Goal: Transaction & Acquisition: Purchase product/service

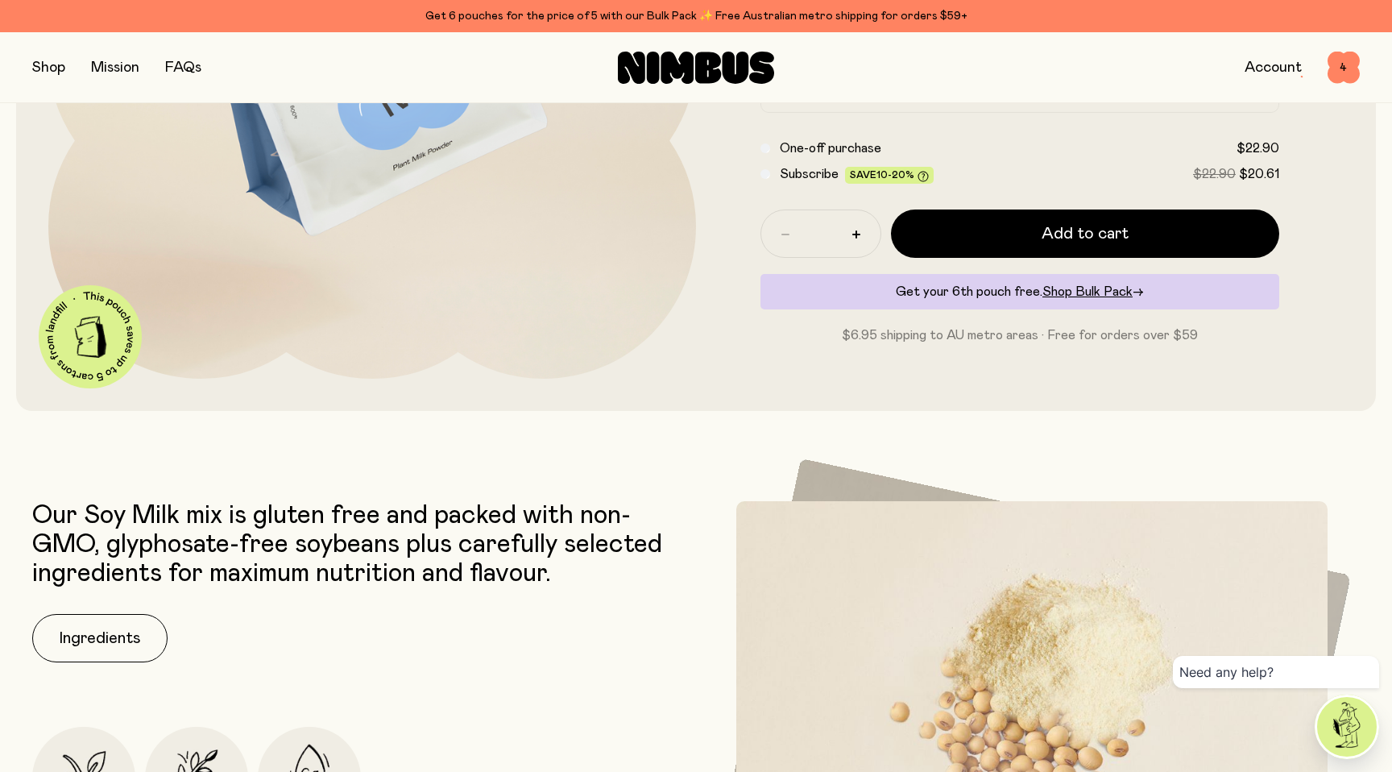
scroll to position [333, 0]
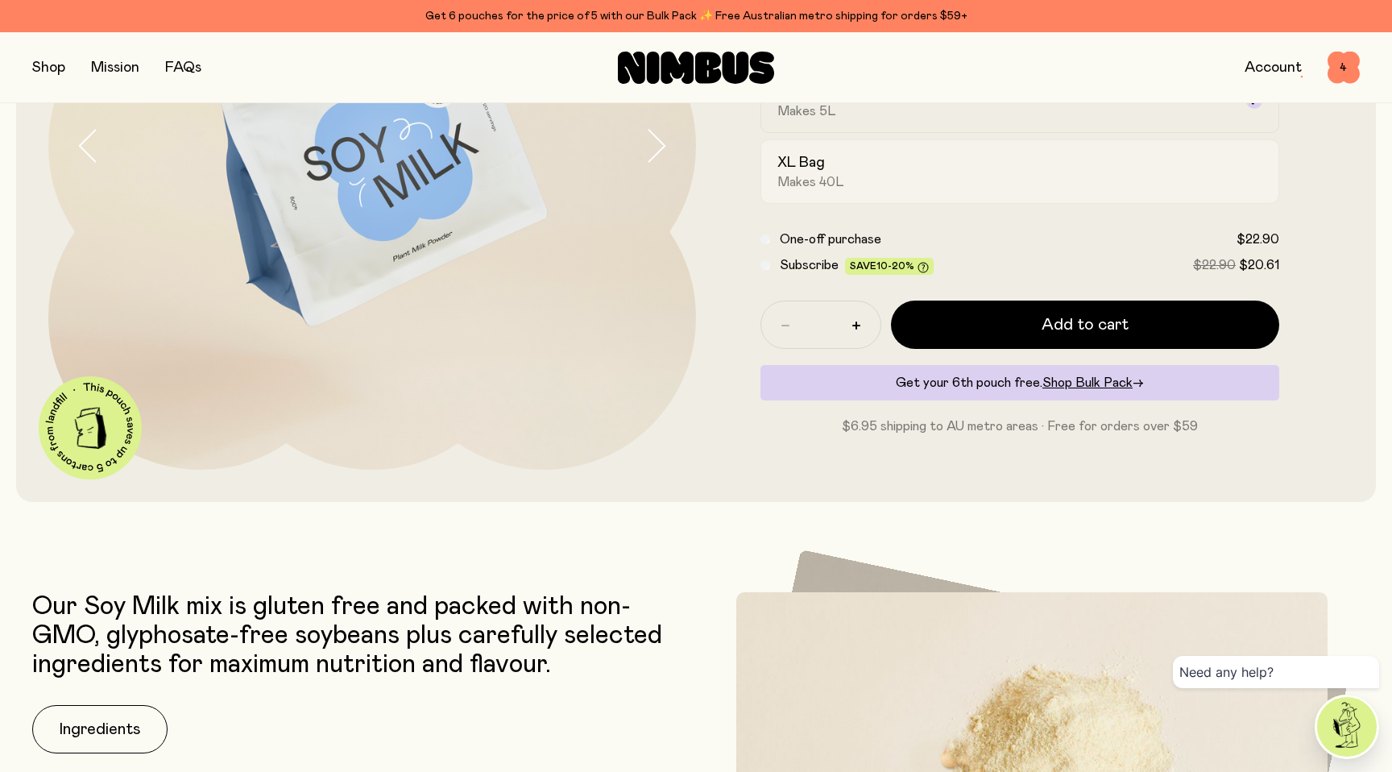
click at [780, 170] on h2 "XL Bag" at bounding box center [801, 162] width 48 height 19
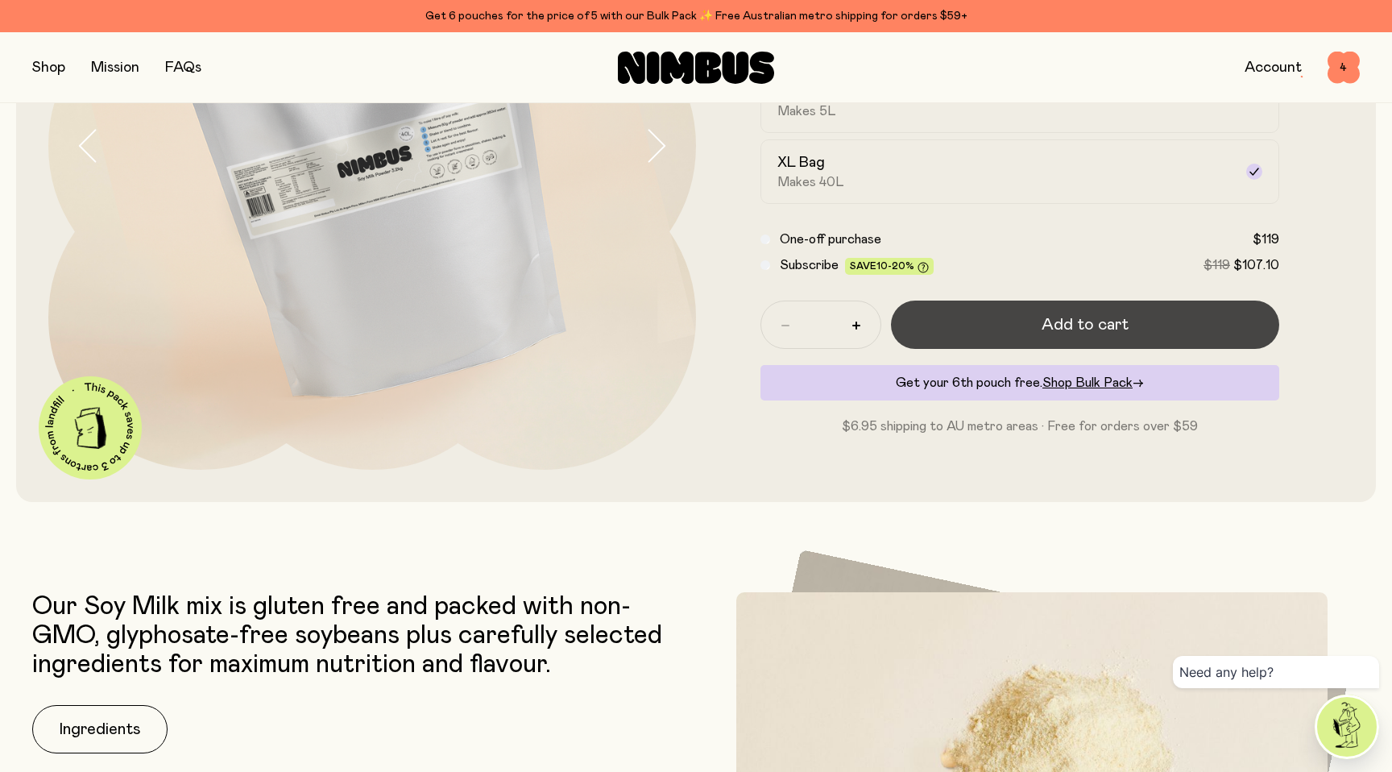
click at [973, 323] on button "Add to cart" at bounding box center [1085, 324] width 388 height 48
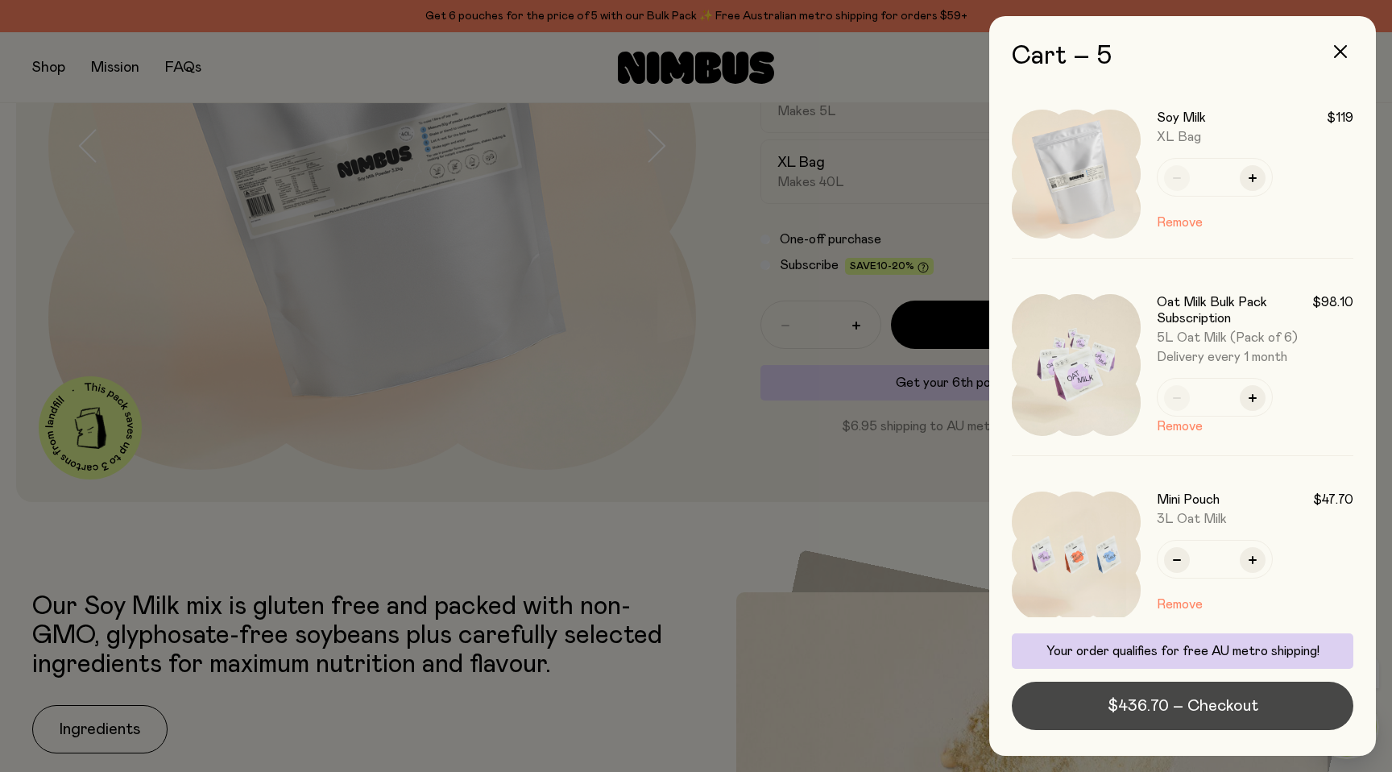
click at [1116, 711] on span "$436.70 – Checkout" at bounding box center [1183, 705] width 151 height 23
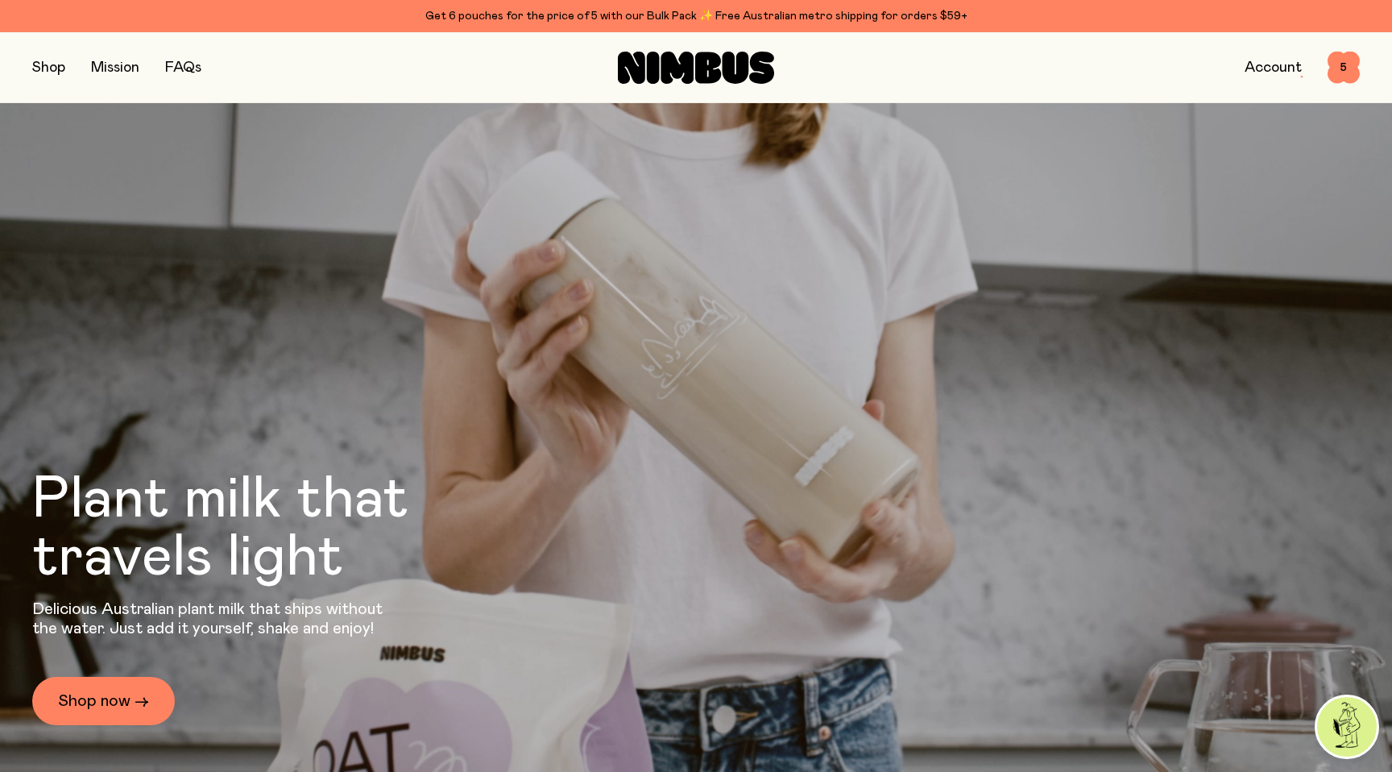
click at [47, 70] on button "button" at bounding box center [48, 67] width 33 height 23
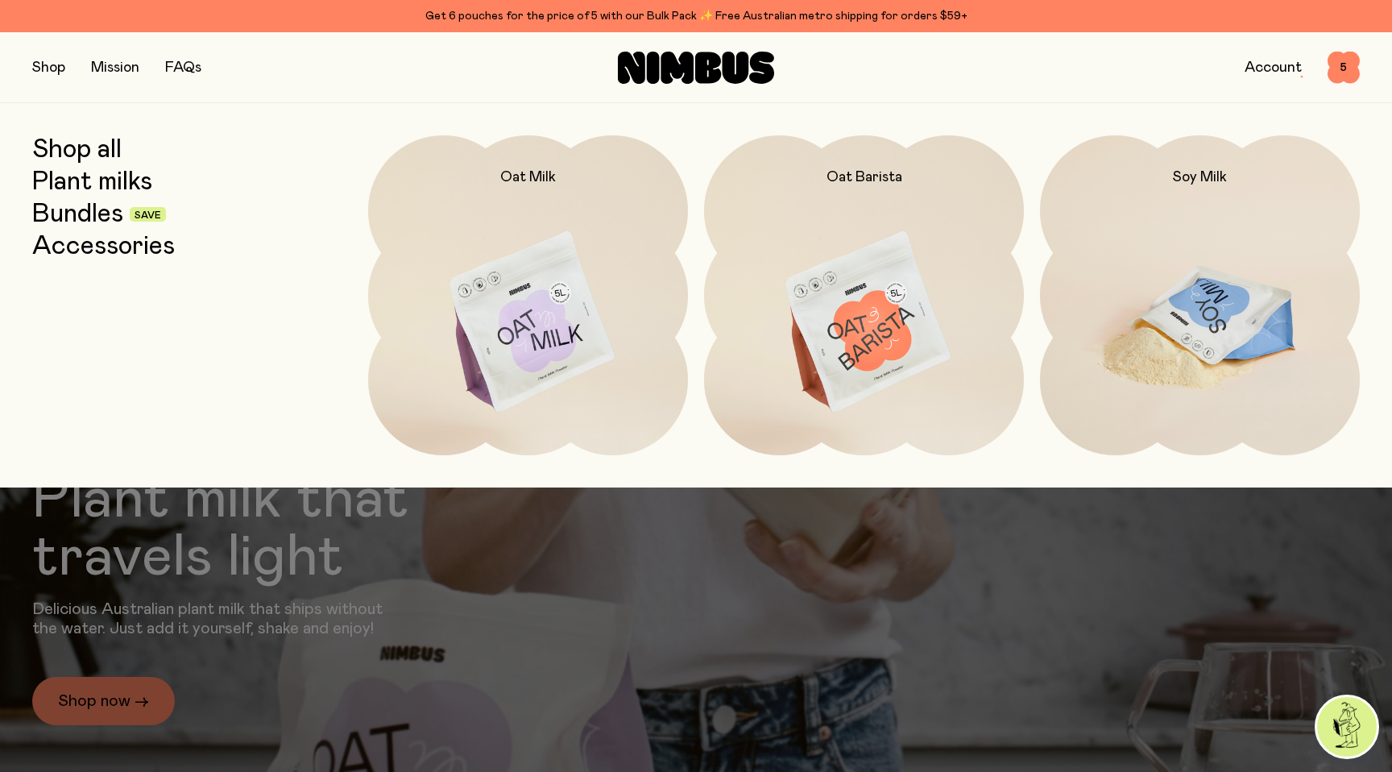
click at [1083, 237] on img at bounding box center [1200, 322] width 320 height 375
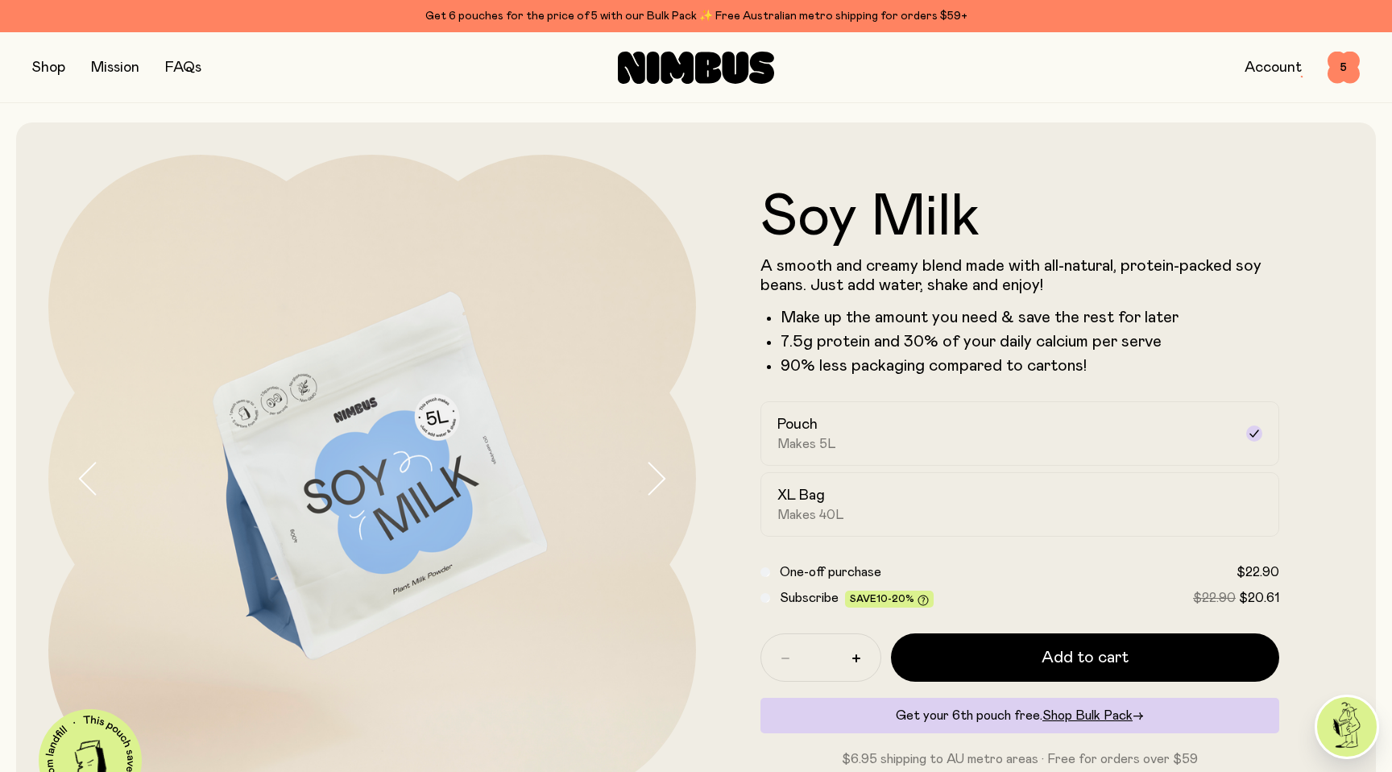
click at [51, 68] on button "button" at bounding box center [48, 67] width 33 height 23
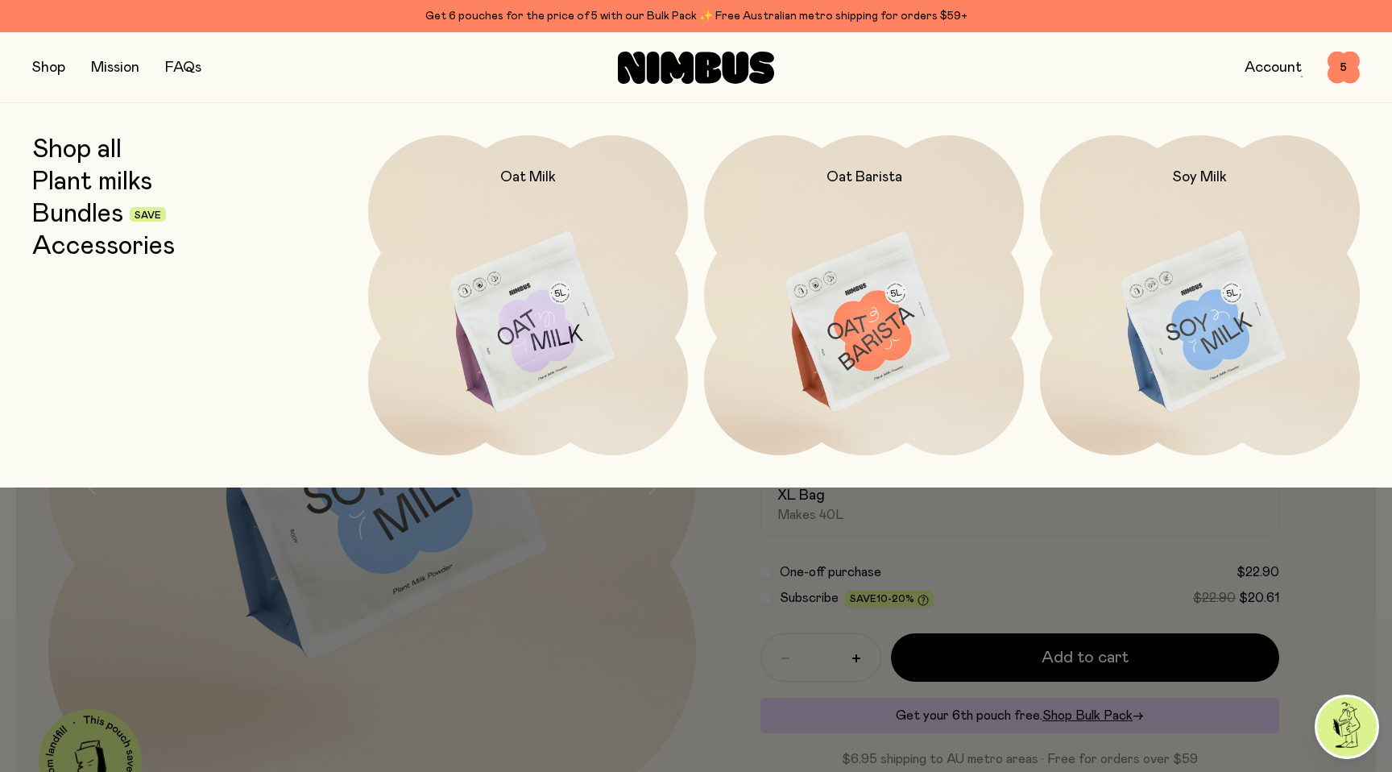
click at [99, 151] on link "Shop all" at bounding box center [76, 149] width 89 height 29
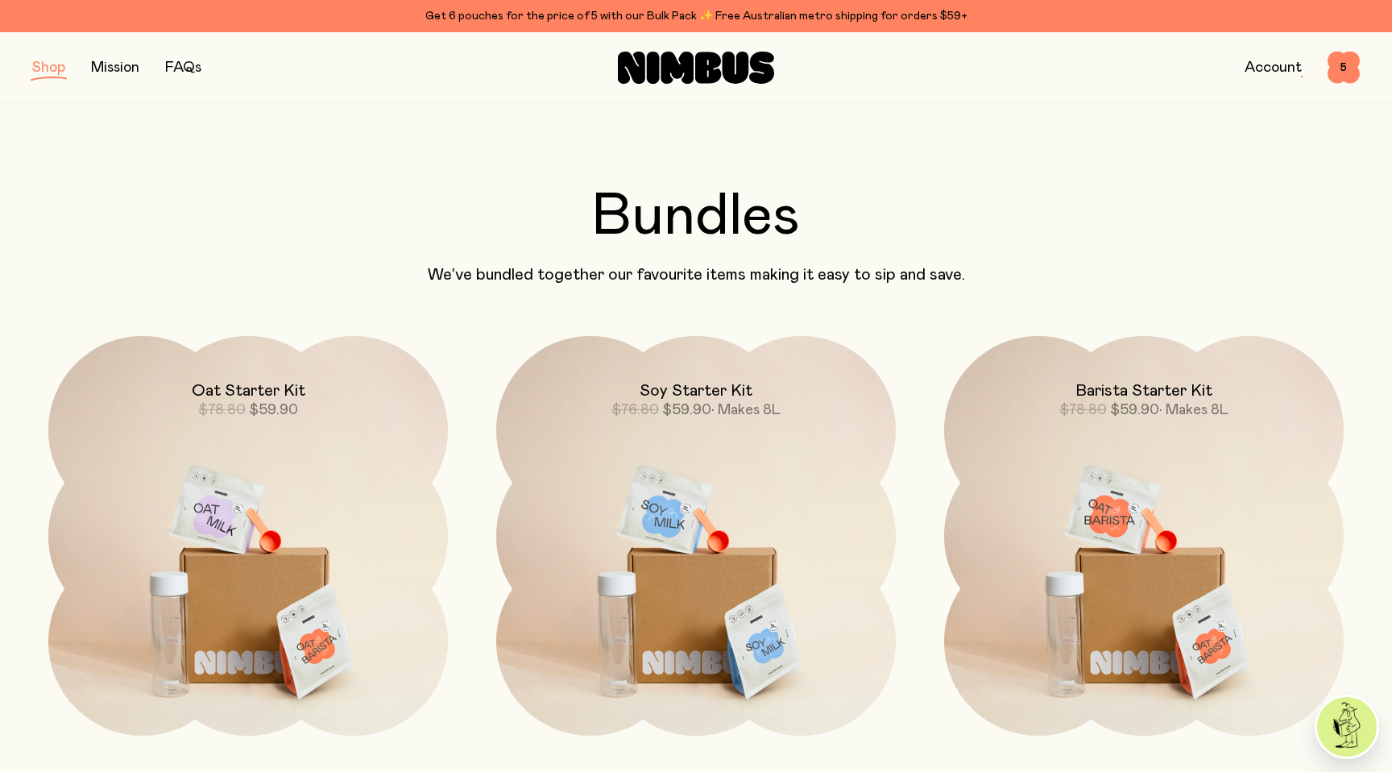
scroll to position [1117, 0]
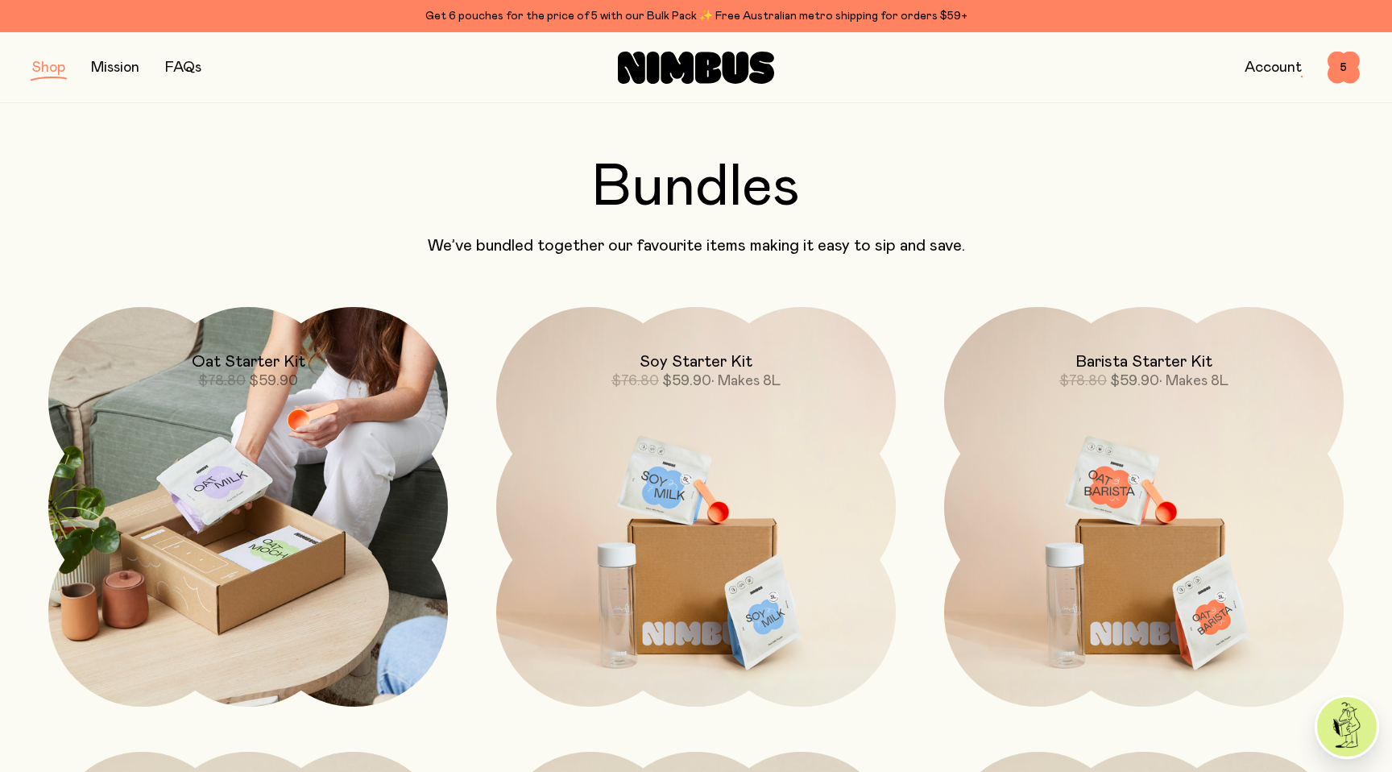
click at [282, 387] on span "$59.90" at bounding box center [273, 381] width 49 height 14
